Goal: Information Seeking & Learning: Learn about a topic

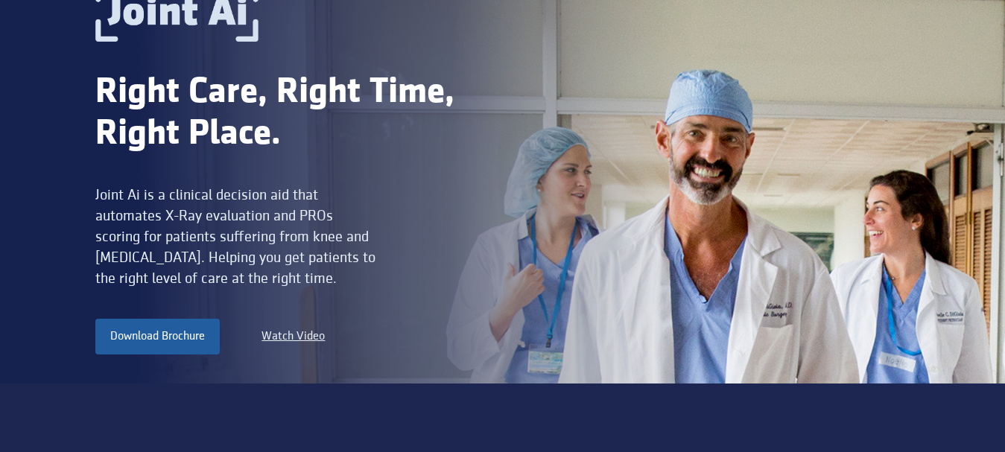
scroll to position [149, 0]
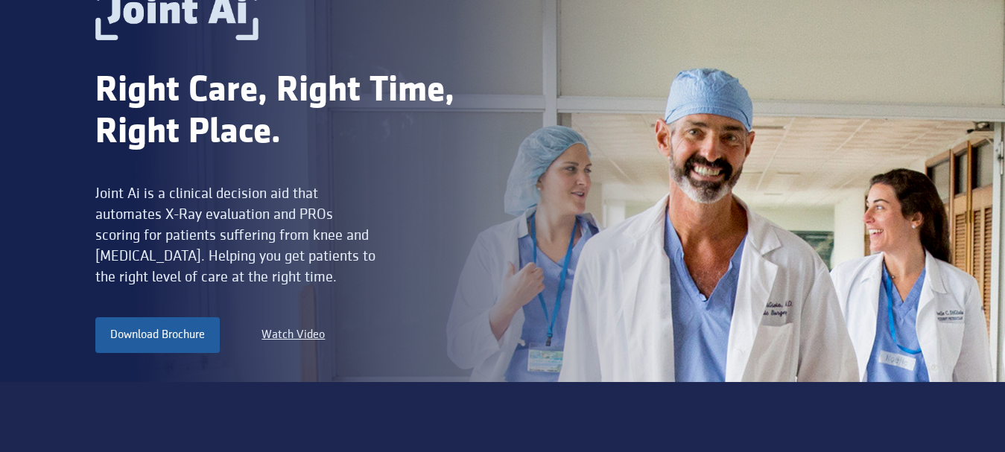
click at [132, 194] on div "Joint Ai is a clinical decision aid that automates X-Ray evaluation and PROs sc…" at bounding box center [237, 235] width 285 height 104
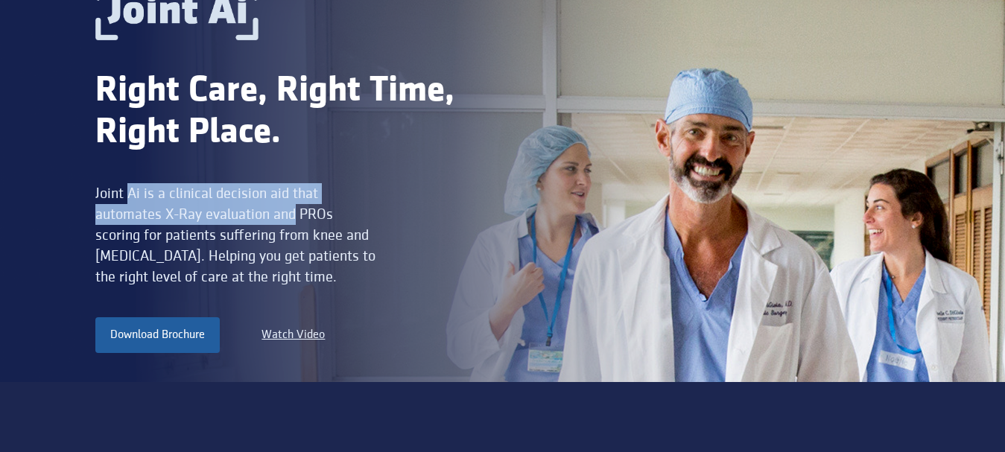
drag, startPoint x: 132, startPoint y: 194, endPoint x: 285, endPoint y: 209, distance: 153.5
click at [285, 209] on div "Joint Ai is a clinical decision aid that automates X-Ray evaluation and PROs sc…" at bounding box center [237, 235] width 285 height 104
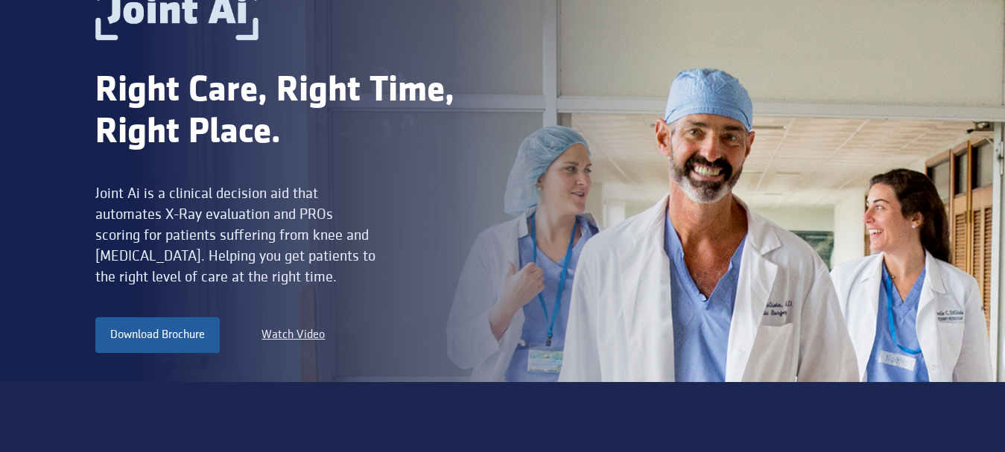
click at [288, 249] on div "Joint Ai is a clinical decision aid that automates X-Ray evaluation and PROs sc…" at bounding box center [237, 235] width 285 height 104
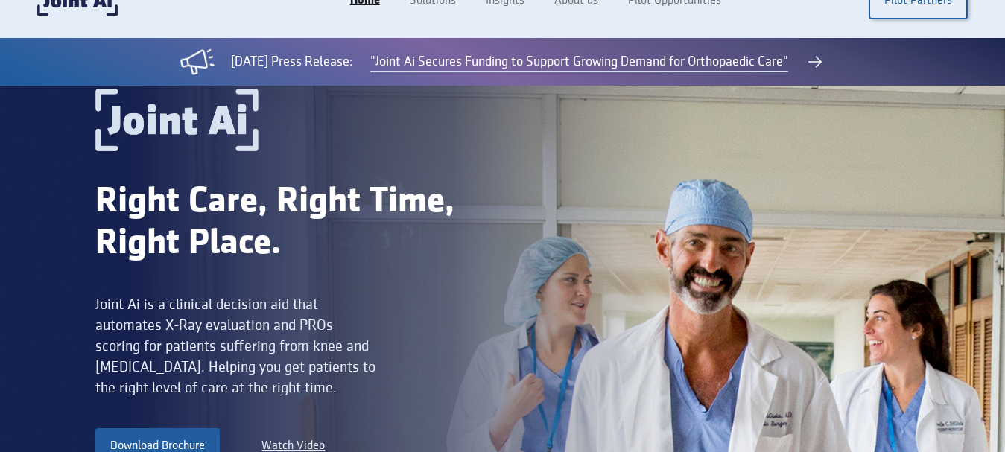
scroll to position [75, 0]
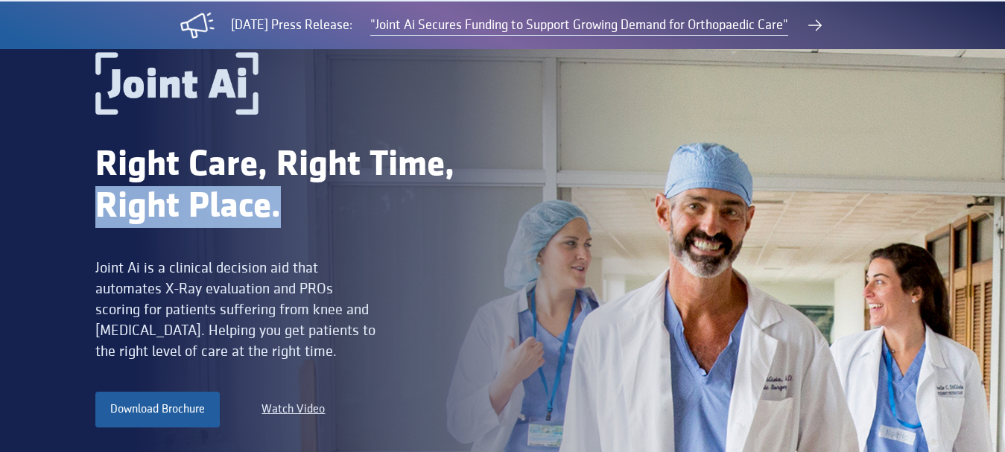
drag, startPoint x: 252, startPoint y: 221, endPoint x: 102, endPoint y: 204, distance: 150.7
click at [102, 204] on div "Right Care, Right Time, Right Place." at bounding box center [299, 186] width 408 height 83
click at [166, 232] on div "Right Care, Right Time, Right Place. Joint Ai is a clinical decision aid that a…" at bounding box center [299, 240] width 408 height 376
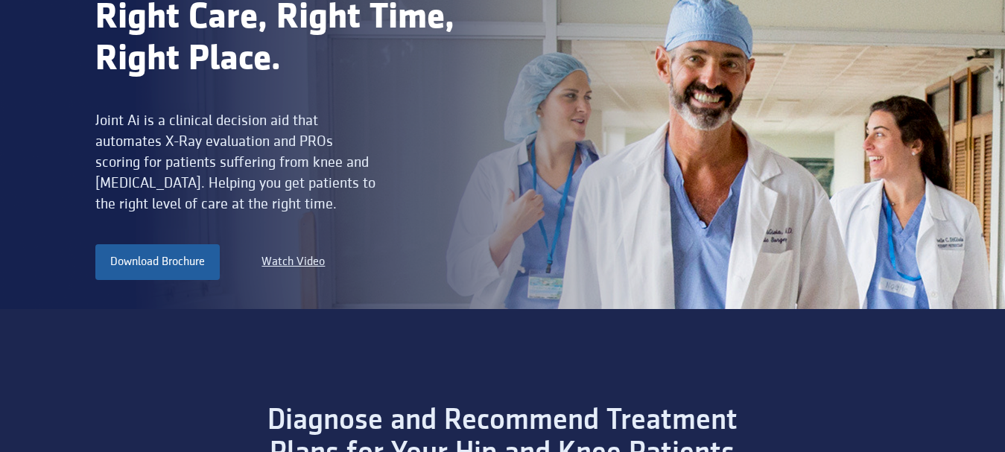
scroll to position [224, 0]
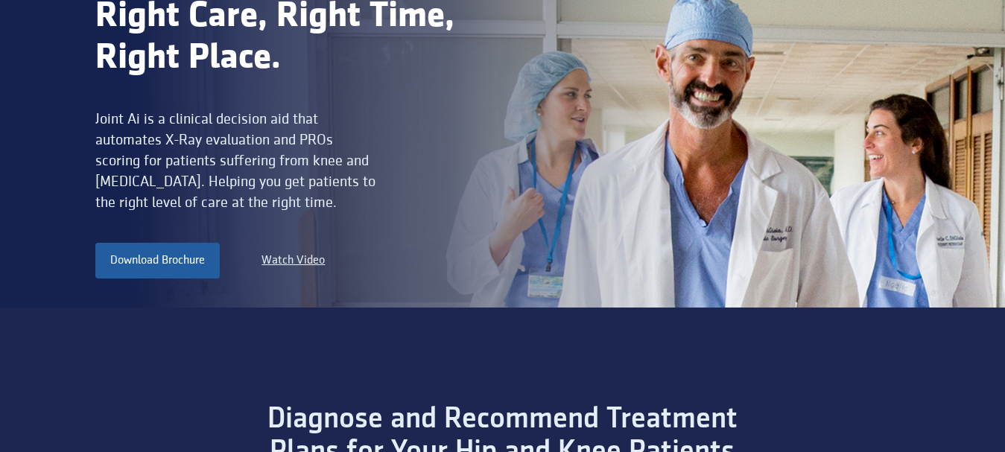
click at [174, 120] on div "Joint Ai is a clinical decision aid that automates X-Ray evaluation and PROs sc…" at bounding box center [237, 161] width 285 height 104
drag, startPoint x: 174, startPoint y: 120, endPoint x: 222, endPoint y: 119, distance: 47.7
click at [222, 119] on div "Joint Ai is a clinical decision aid that automates X-Ray evaluation and PROs sc…" at bounding box center [237, 161] width 285 height 104
click at [279, 116] on div "Joint Ai is a clinical decision aid that automates X-Ray evaluation and PROs sc…" at bounding box center [237, 161] width 285 height 104
drag, startPoint x: 292, startPoint y: 117, endPoint x: 159, endPoint y: 118, distance: 132.6
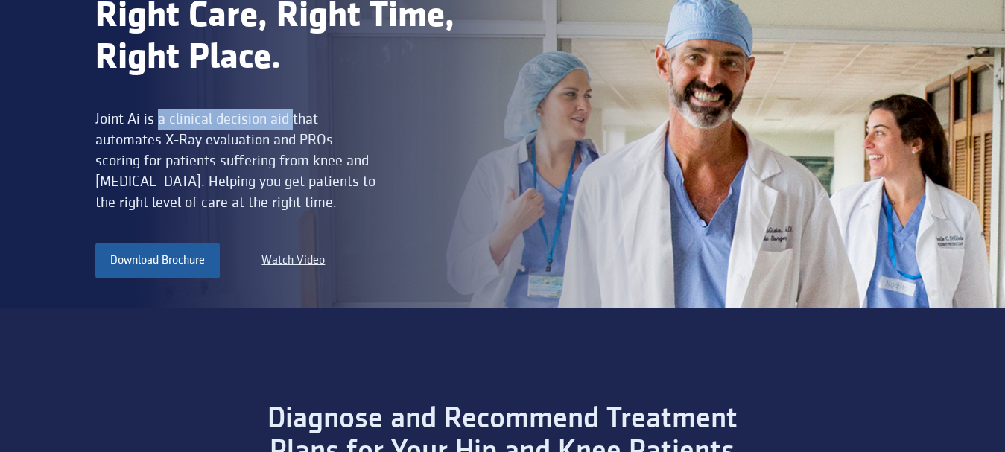
click at [159, 118] on div "Joint Ai is a clinical decision aid that automates X-Ray evaluation and PROs sc…" at bounding box center [237, 161] width 285 height 104
click at [216, 131] on div "Joint Ai is a clinical decision aid that automates X-Ray evaluation and PROs sc…" at bounding box center [237, 161] width 285 height 104
click at [121, 159] on div "Joint Ai is a clinical decision aid that automates X-Ray evaluation and PROs sc…" at bounding box center [237, 161] width 285 height 104
click at [139, 161] on div "Joint Ai is a clinical decision aid that automates X-Ray evaluation and PROs sc…" at bounding box center [237, 161] width 285 height 104
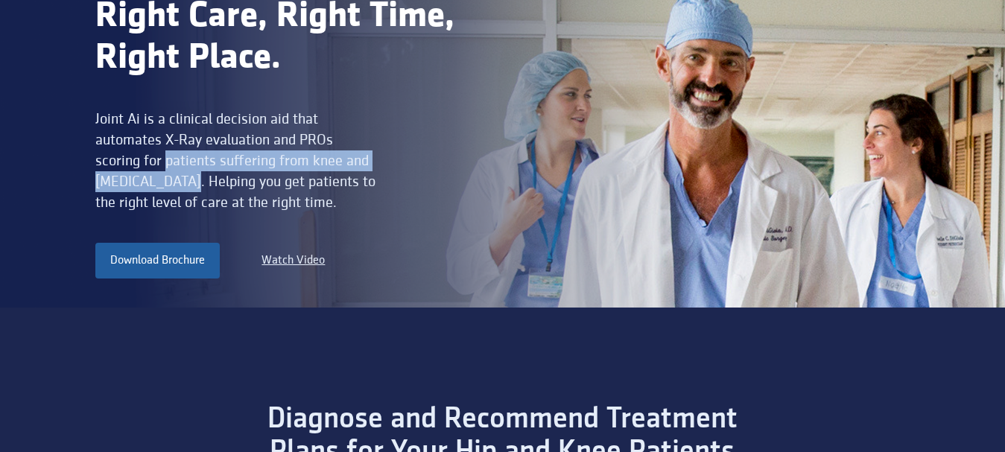
drag, startPoint x: 139, startPoint y: 161, endPoint x: 146, endPoint y: 182, distance: 21.9
click at [146, 182] on div "Joint Ai is a clinical decision aid that automates X-Ray evaluation and PROs sc…" at bounding box center [237, 161] width 285 height 104
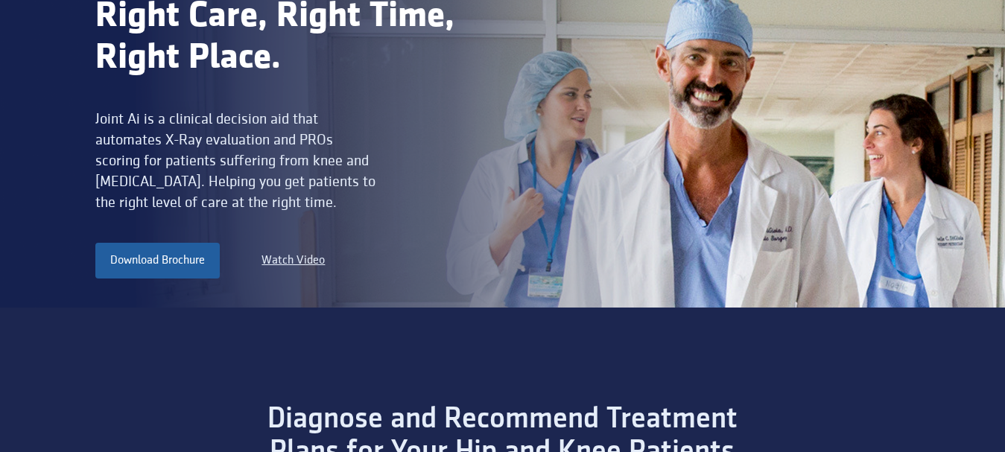
click at [197, 197] on div "Joint Ai is a clinical decision aid that automates X-Ray evaluation and PROs sc…" at bounding box center [237, 161] width 285 height 104
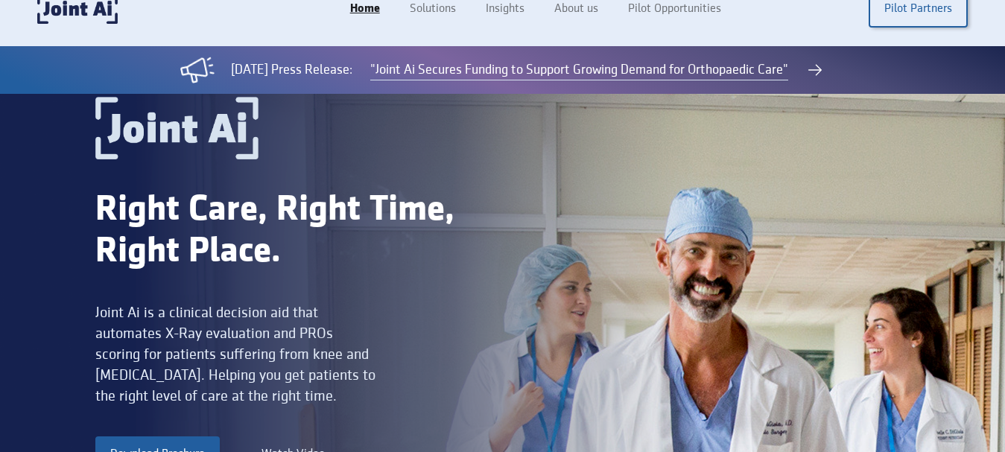
scroll to position [75, 0]
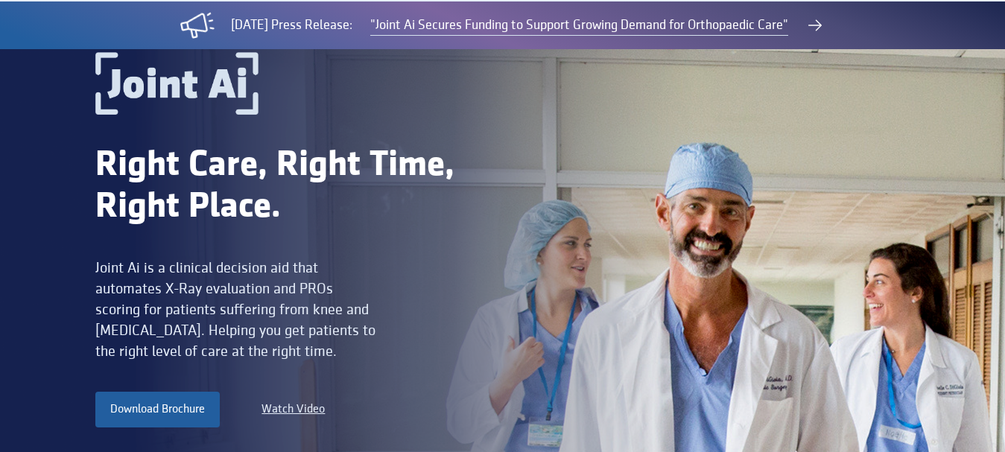
click at [115, 290] on div "Joint Ai is a clinical decision aid that automates X-Ray evaluation and PROs sc…" at bounding box center [237, 310] width 285 height 104
click at [166, 290] on div "Joint Ai is a clinical decision aid that automates X-Ray evaluation and PROs sc…" at bounding box center [237, 310] width 285 height 104
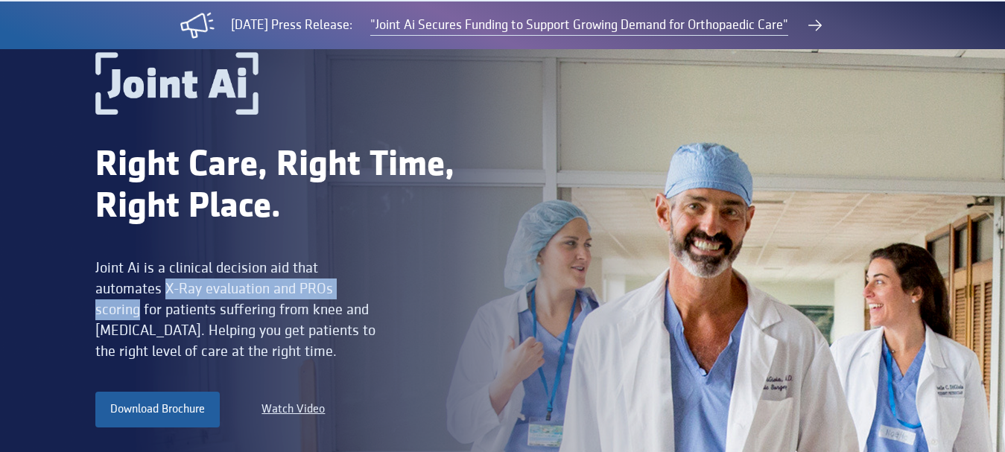
drag, startPoint x: 166, startPoint y: 290, endPoint x: 365, endPoint y: 289, distance: 198.9
click at [365, 289] on div "Joint Ai is a clinical decision aid that automates X-Ray evaluation and PROs sc…" at bounding box center [237, 310] width 285 height 104
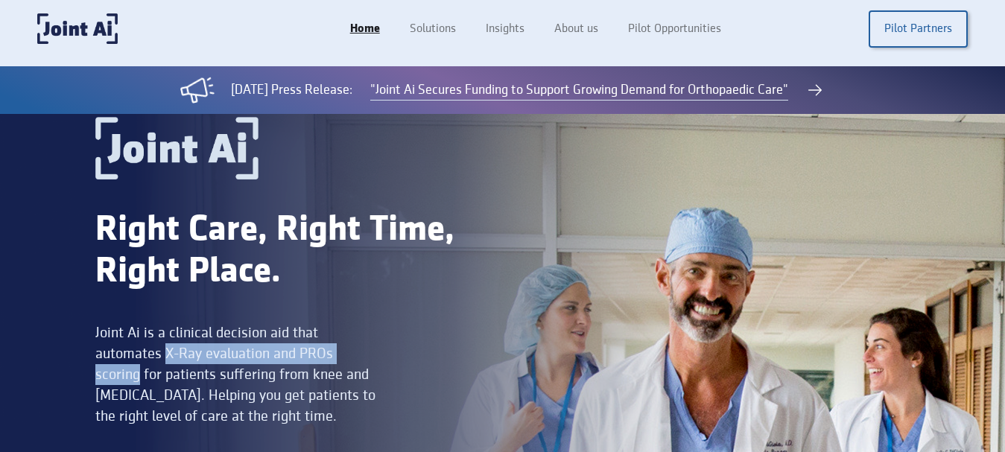
scroll to position [0, 0]
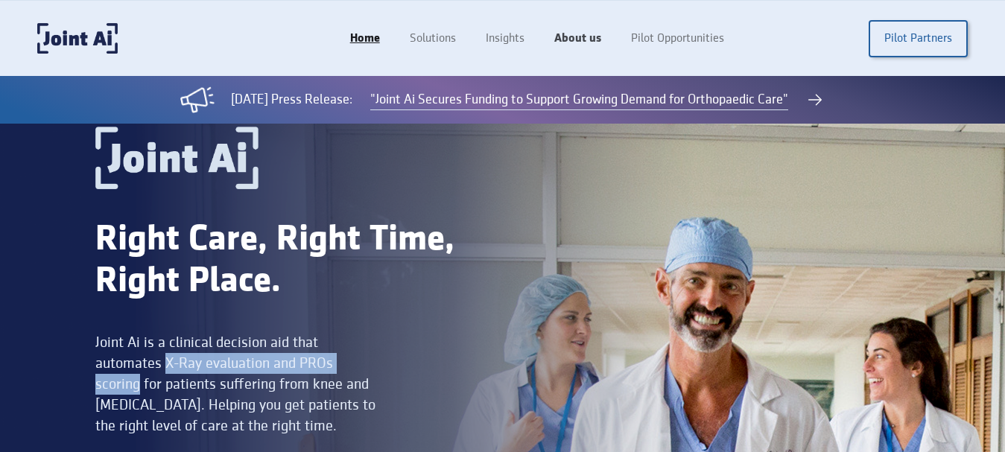
click at [577, 40] on link "About us" at bounding box center [577, 39] width 77 height 28
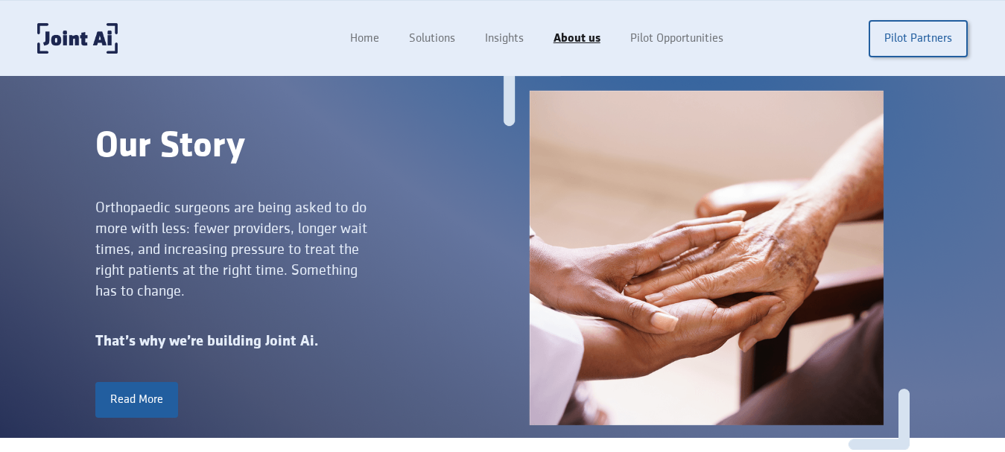
click at [118, 209] on div "Orthopaedic surgeons are being asked to do more with less: fewer providers, lon…" at bounding box center [237, 249] width 285 height 104
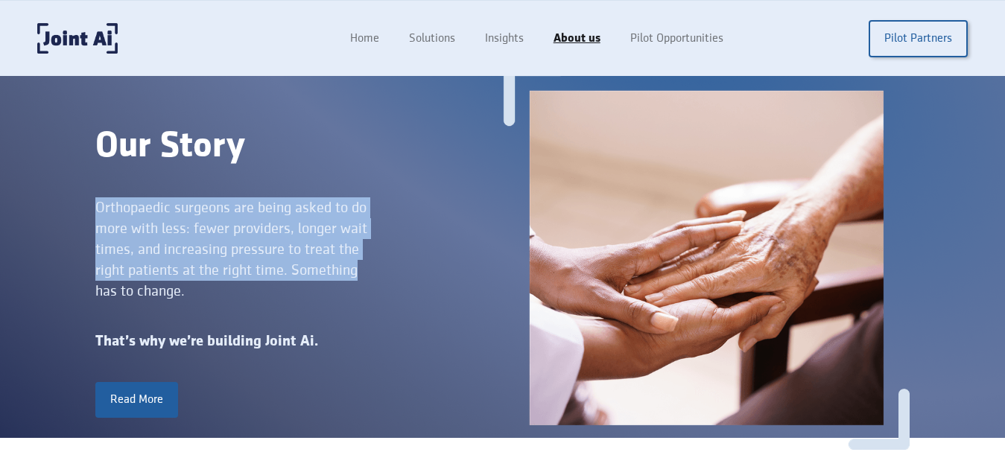
drag, startPoint x: 118, startPoint y: 209, endPoint x: 330, endPoint y: 265, distance: 219.6
click at [330, 265] on div "Orthopaedic surgeons are being asked to do more with less: fewer providers, lon…" at bounding box center [237, 249] width 285 height 104
click at [264, 266] on div "Orthopaedic surgeons are being asked to do more with less: fewer providers, lon…" at bounding box center [237, 249] width 285 height 104
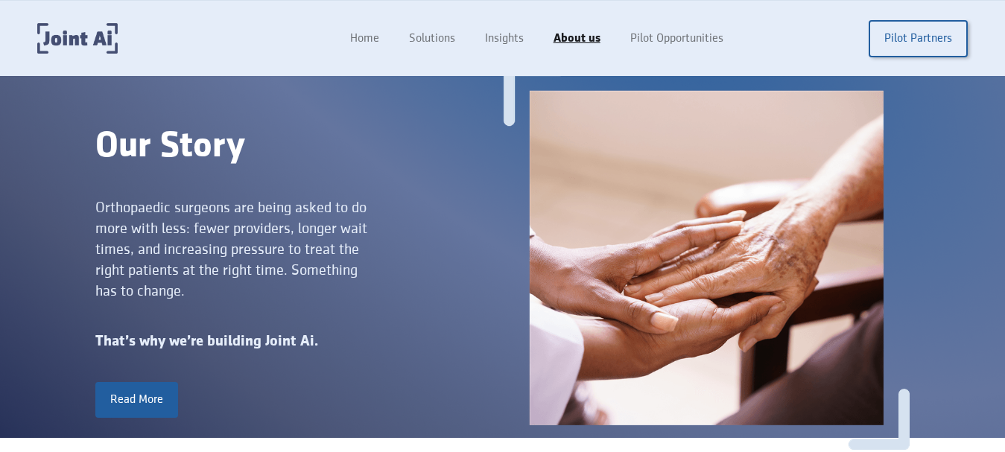
click at [72, 39] on img "home" at bounding box center [77, 38] width 80 height 31
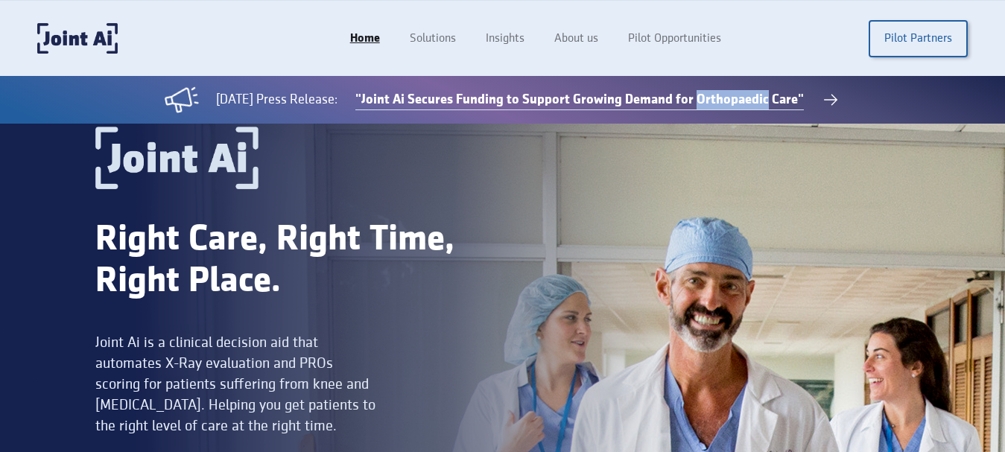
drag, startPoint x: 732, startPoint y: 77, endPoint x: 695, endPoint y: 106, distance: 46.7
click at [805, 102] on div "September 04, 2025 Press Release: "Joint Ai Secures Funding to Support Growing …" at bounding box center [502, 100] width 1005 height 48
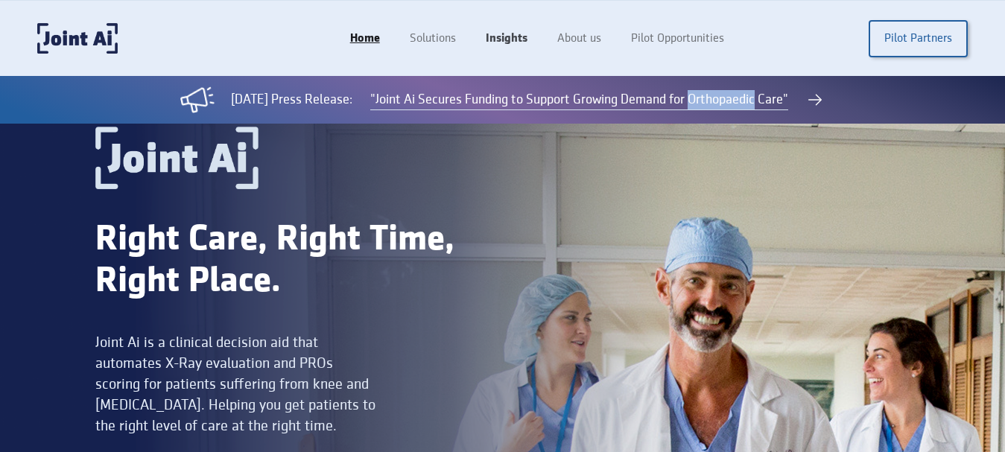
copy link "Orthopaedic"
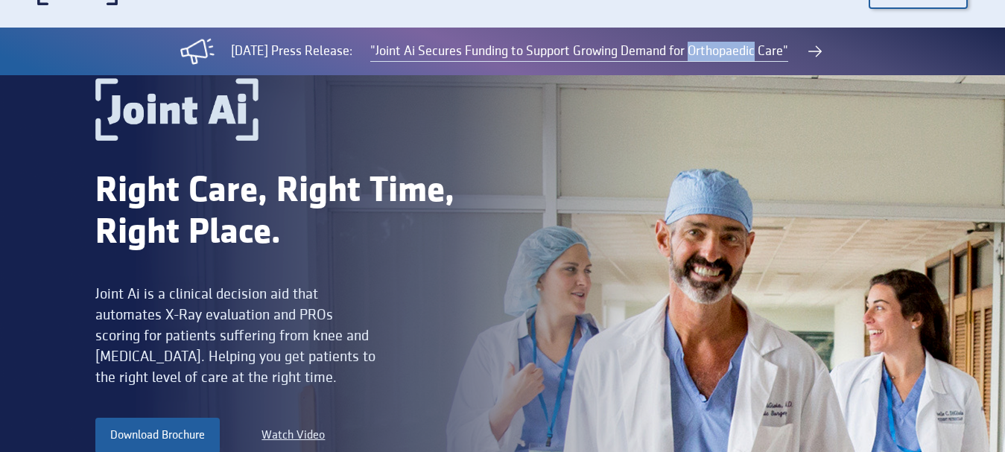
scroll to position [75, 0]
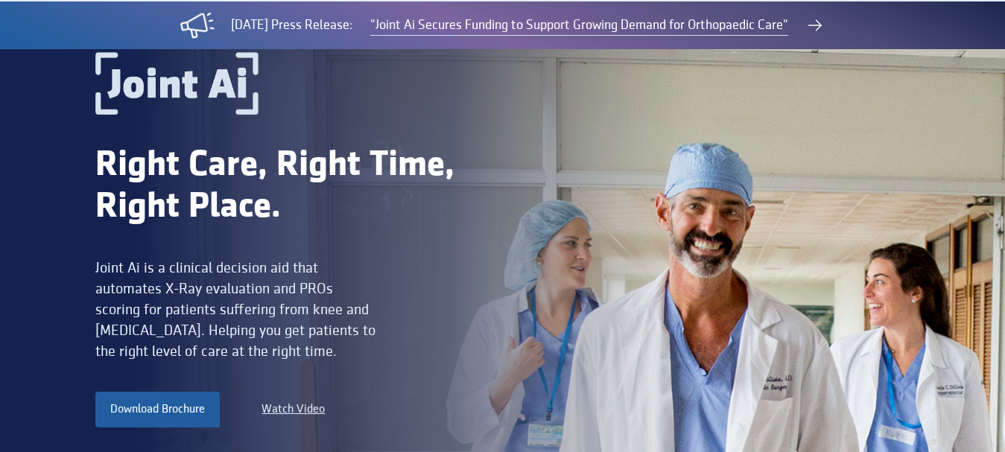
click at [169, 285] on div "Joint Ai is a clinical decision aid that automates X-Ray evaluation and PROs sc…" at bounding box center [237, 310] width 285 height 104
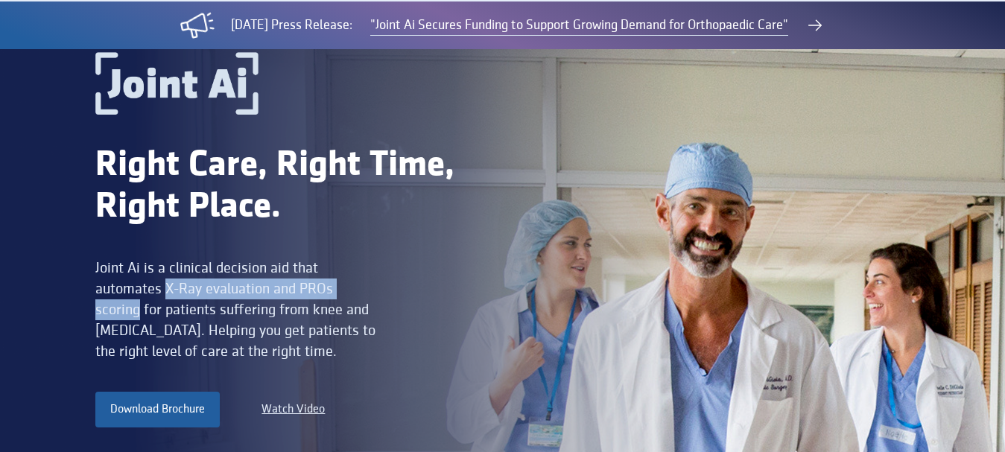
drag, startPoint x: 169, startPoint y: 285, endPoint x: 360, endPoint y: 288, distance: 190.8
click at [360, 288] on div "Joint Ai is a clinical decision aid that automates X-Ray evaluation and PROs sc…" at bounding box center [237, 310] width 285 height 104
copy div "X-Ray evaluation and PROs scoring"
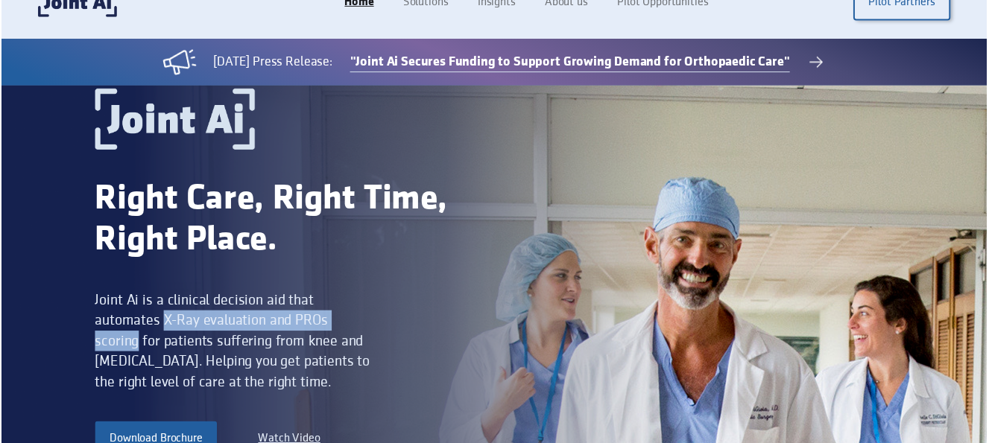
scroll to position [0, 0]
